Goal: Contribute content

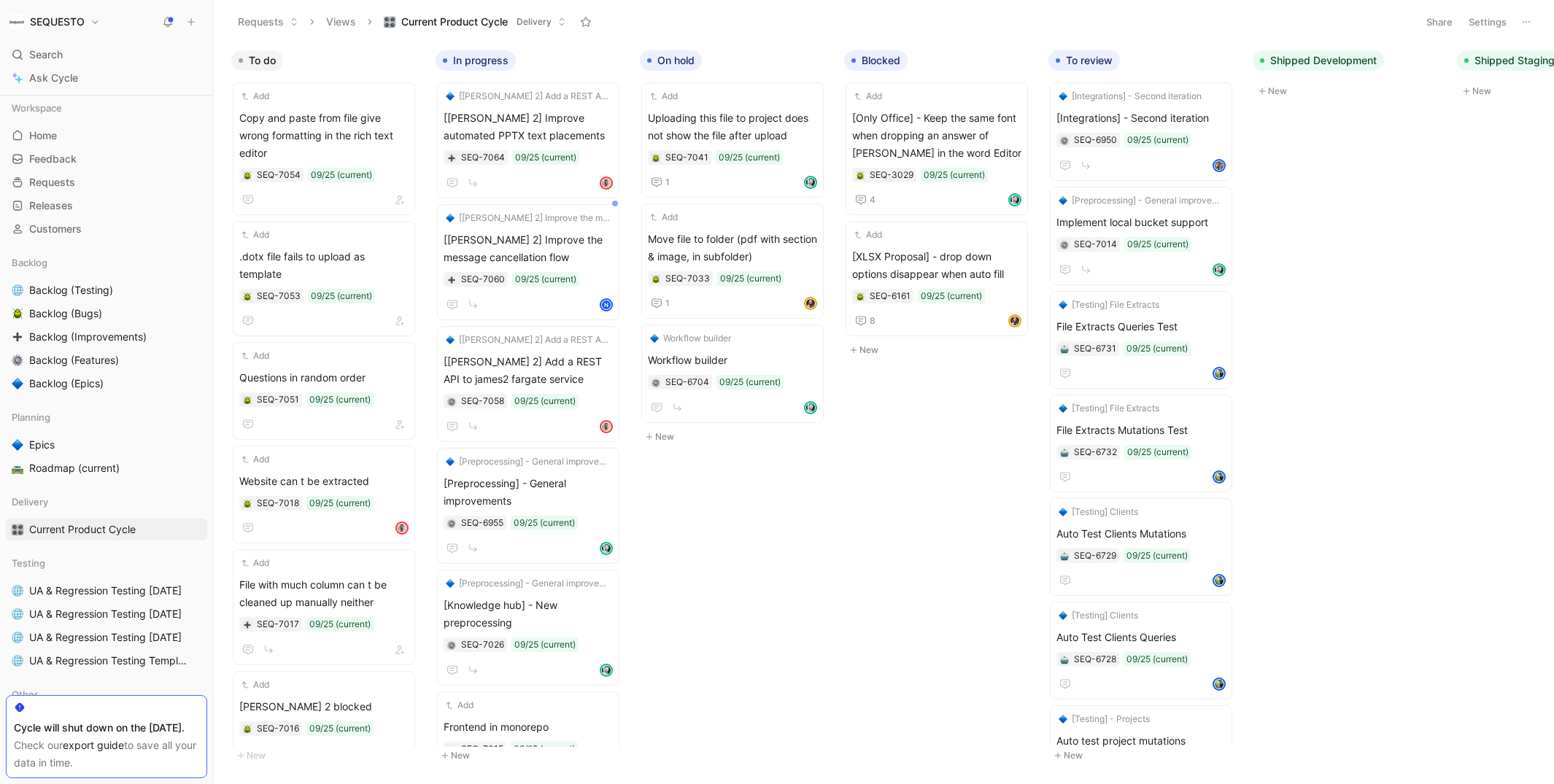
scroll to position [0, 4]
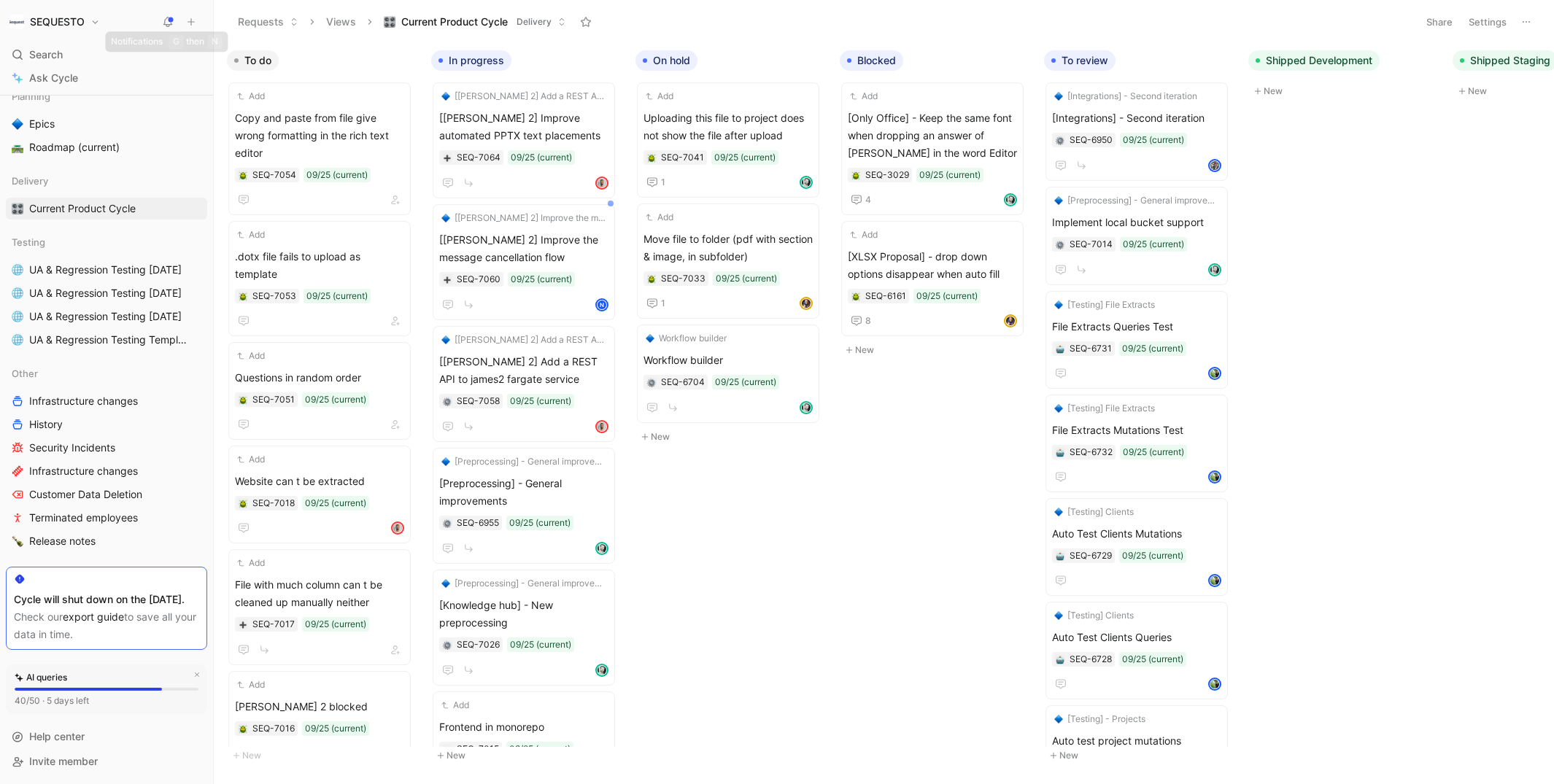
click at [192, 22] on use at bounding box center [191, 22] width 6 height 6
click at [292, 23] on button "New feedback c" at bounding box center [288, 27] width 156 height 25
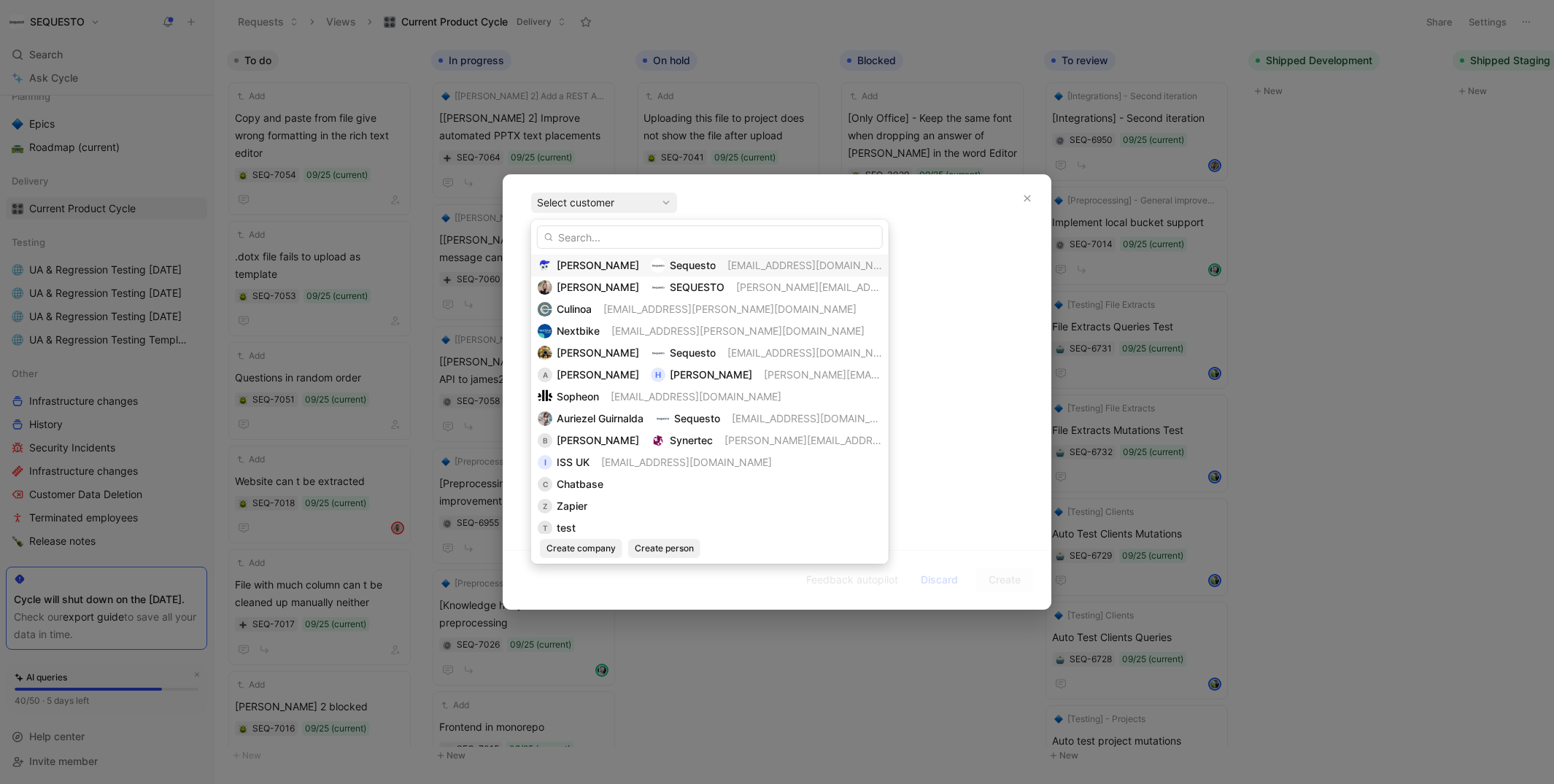
click at [599, 266] on div "Evrardts Sequesto [EMAIL_ADDRESS][DOMAIN_NAME]" at bounding box center [710, 266] width 344 height 18
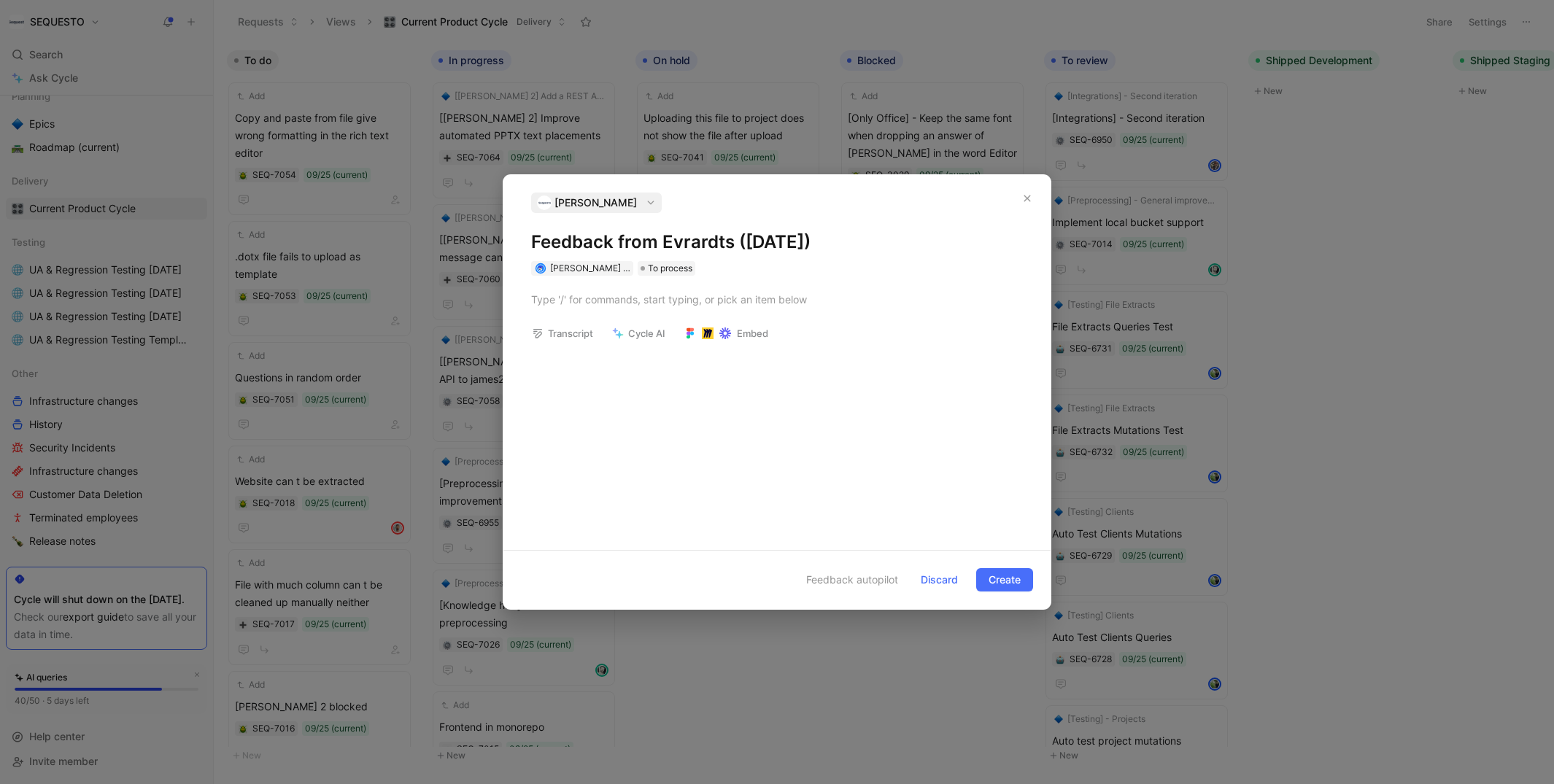
click at [590, 246] on h1 "Feedback from Evrardts ([DATE])" at bounding box center [777, 242] width 492 height 23
click at [607, 299] on div at bounding box center [777, 299] width 492 height 15
click at [1010, 577] on span "Create" at bounding box center [1004, 580] width 32 height 18
